Goal: Find specific page/section: Find specific page/section

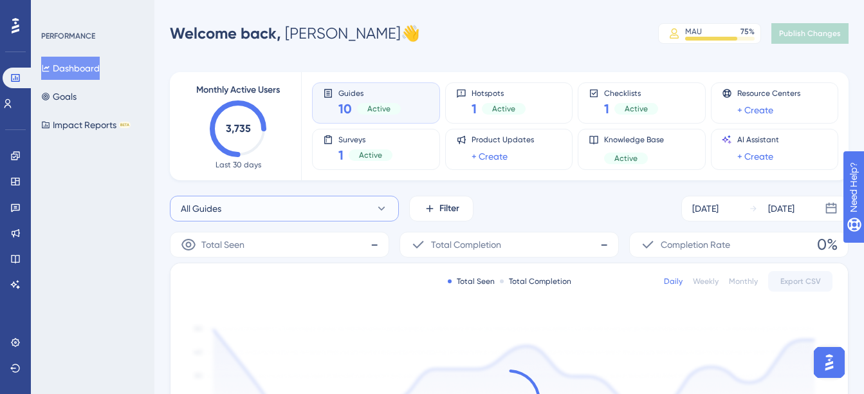
click at [293, 202] on button "All Guides" at bounding box center [284, 208] width 229 height 26
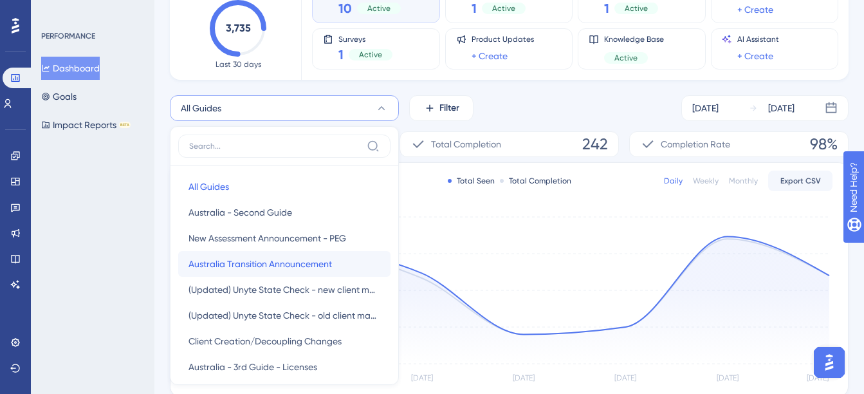
click at [334, 270] on button "Australia Transition Announcement Australia Transition Announcement" at bounding box center [284, 264] width 212 height 26
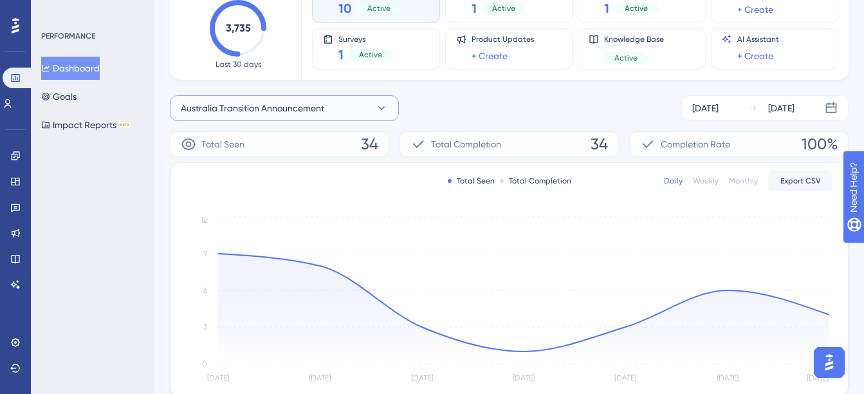
click at [284, 109] on span "Australia Transition Announcement" at bounding box center [252, 107] width 143 height 15
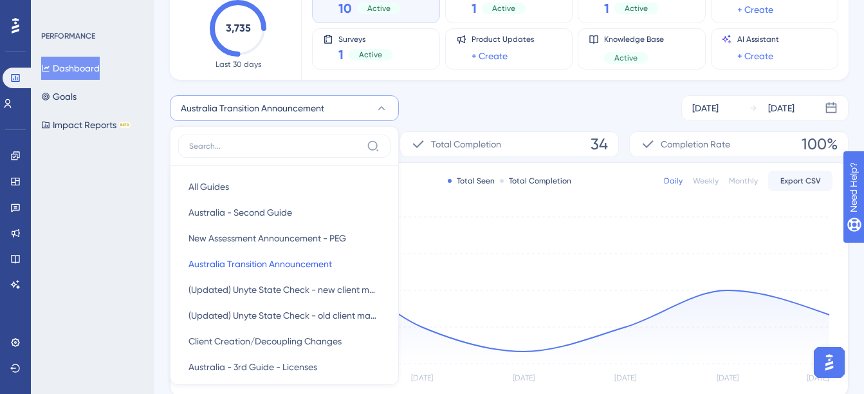
scroll to position [133, 0]
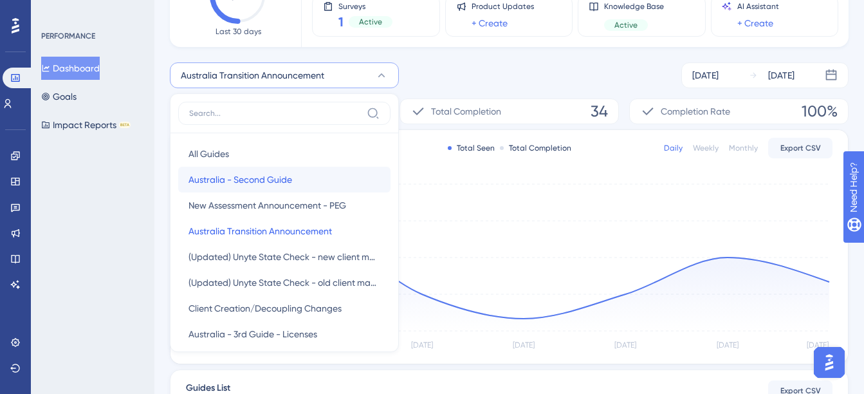
click at [282, 185] on span "Australia - Second Guide" at bounding box center [240, 179] width 104 height 15
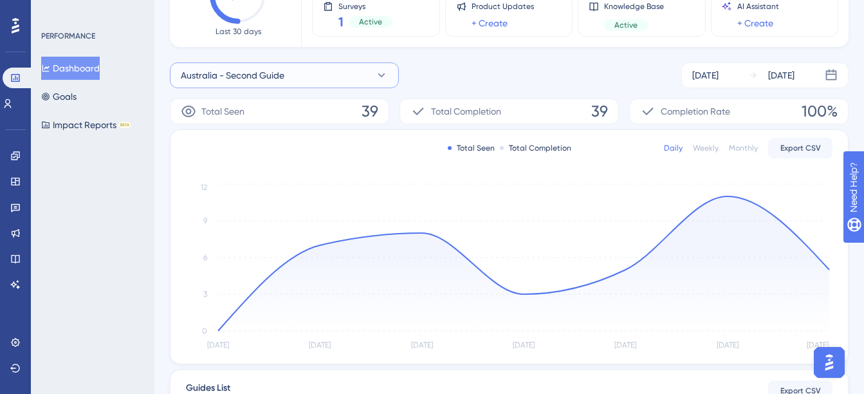
click at [321, 77] on button "Australia - Second Guide" at bounding box center [284, 75] width 229 height 26
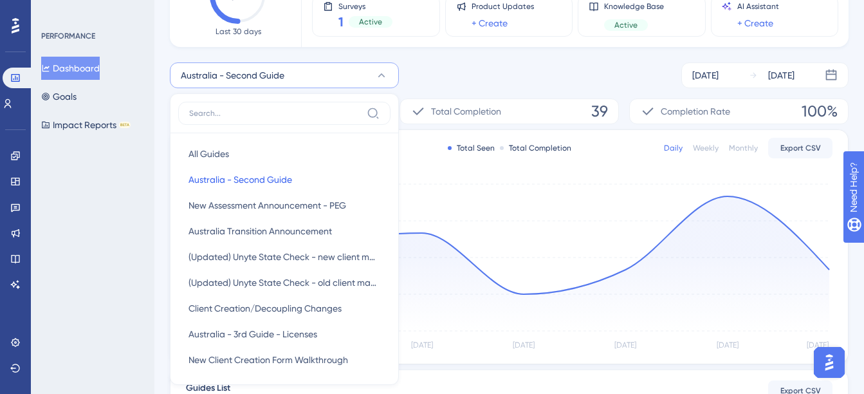
scroll to position [113, 0]
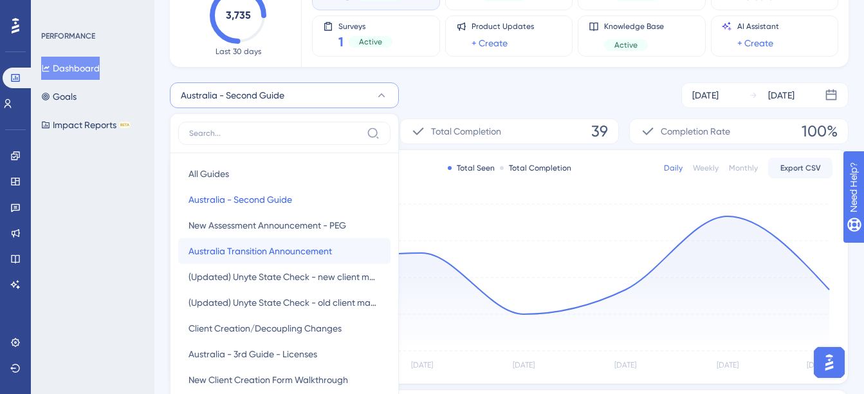
click at [300, 251] on span "Australia Transition Announcement" at bounding box center [259, 250] width 143 height 15
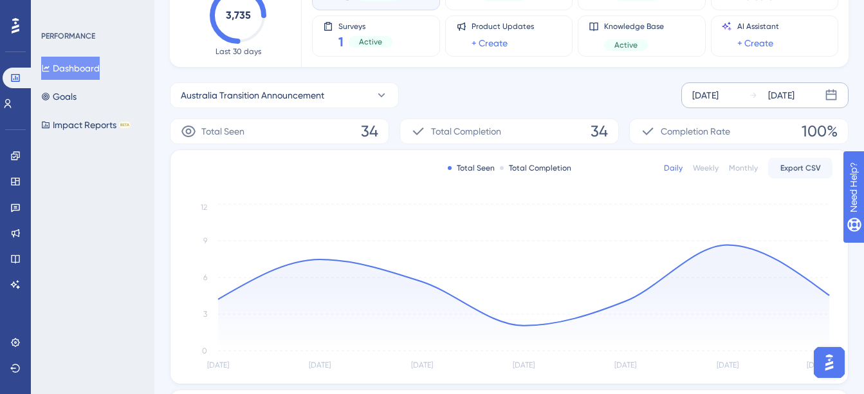
click at [701, 96] on div "[DATE]" at bounding box center [705, 94] width 26 height 15
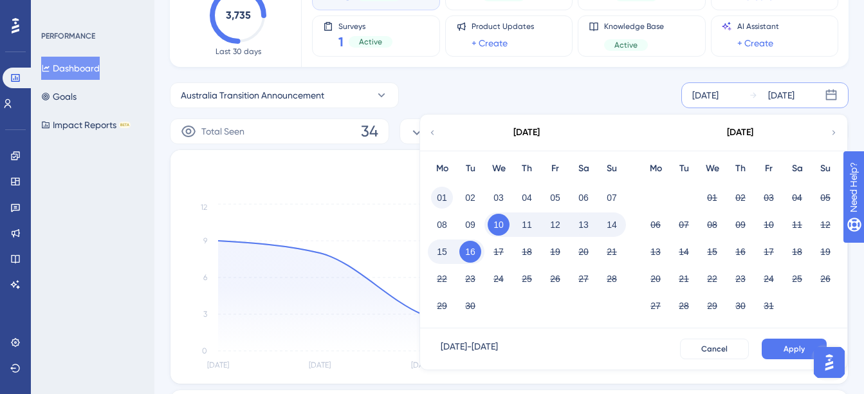
click at [448, 199] on button "01" at bounding box center [442, 197] width 22 height 22
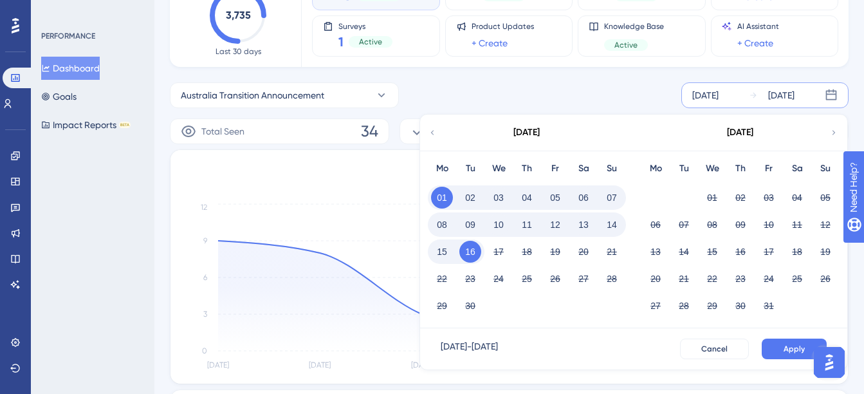
click at [473, 255] on button "16" at bounding box center [470, 252] width 22 height 22
click at [790, 345] on span "Apply" at bounding box center [793, 348] width 21 height 10
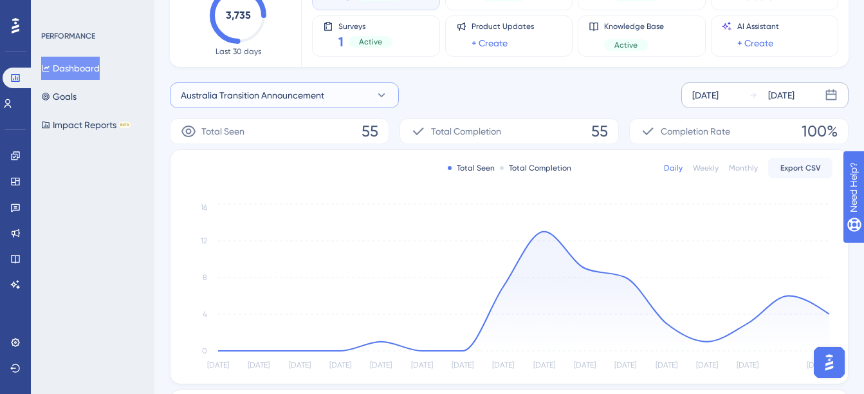
click at [291, 98] on span "Australia Transition Announcement" at bounding box center [252, 94] width 143 height 15
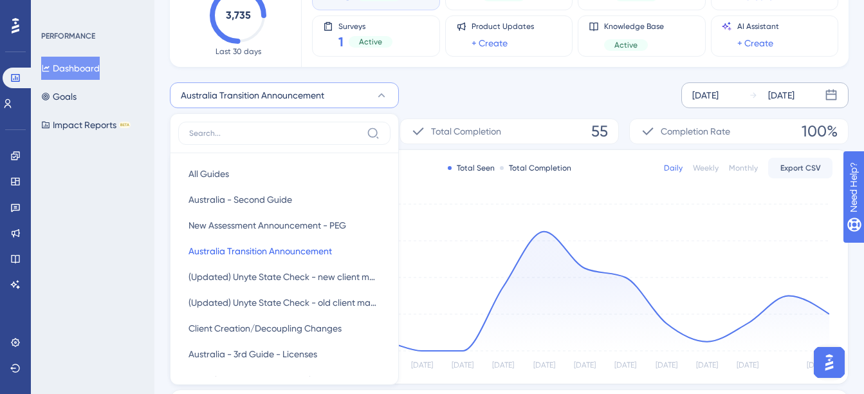
scroll to position [155, 0]
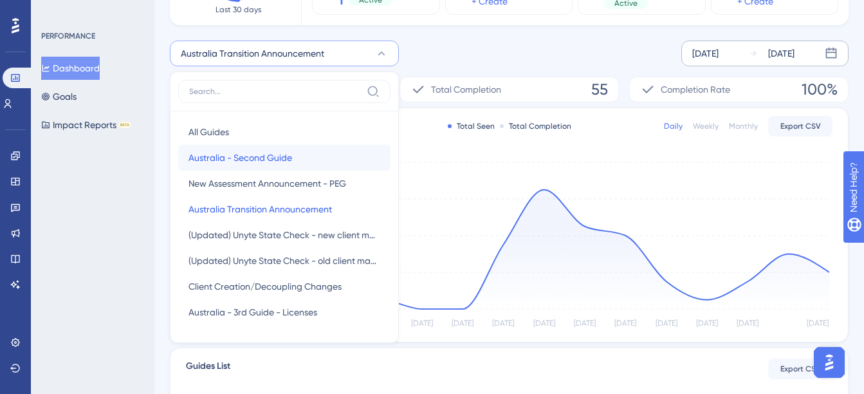
click at [284, 157] on span "Australia - Second Guide" at bounding box center [240, 157] width 104 height 15
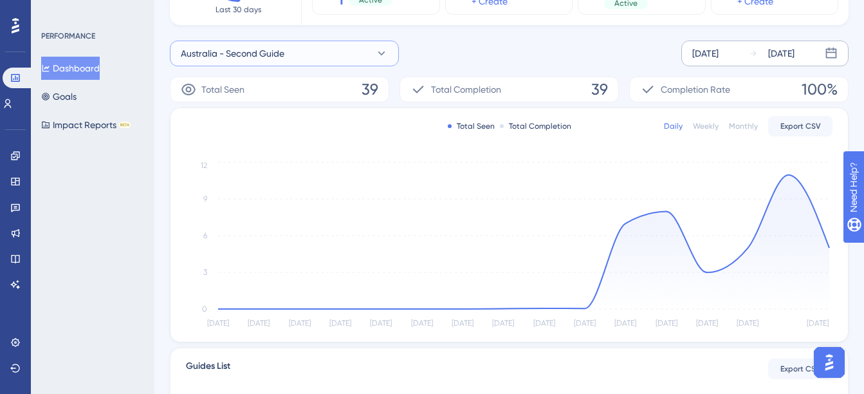
click at [277, 56] on span "Australia - Second Guide" at bounding box center [233, 53] width 104 height 15
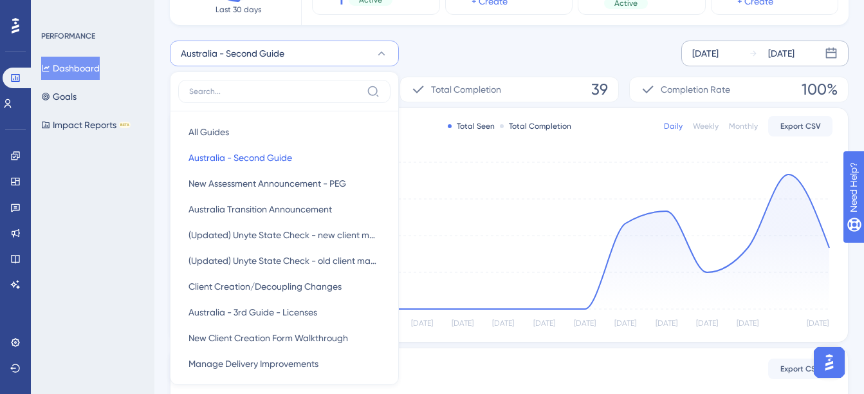
scroll to position [174, 0]
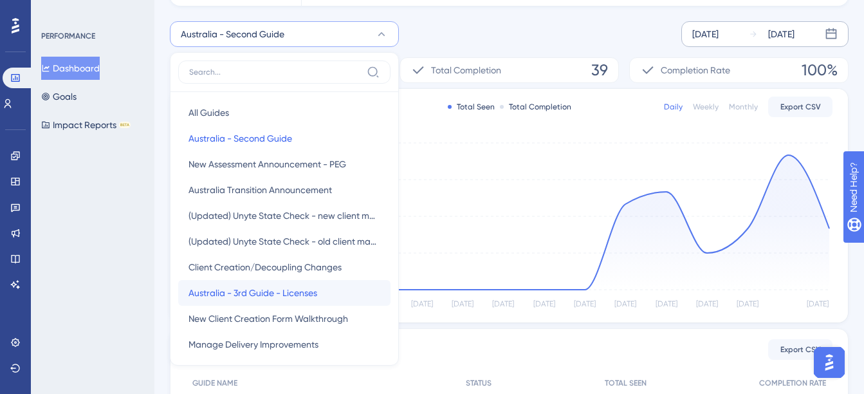
click at [284, 294] on span "Australia - 3rd Guide - Licenses" at bounding box center [252, 292] width 129 height 15
